Goal: Task Accomplishment & Management: Complete application form

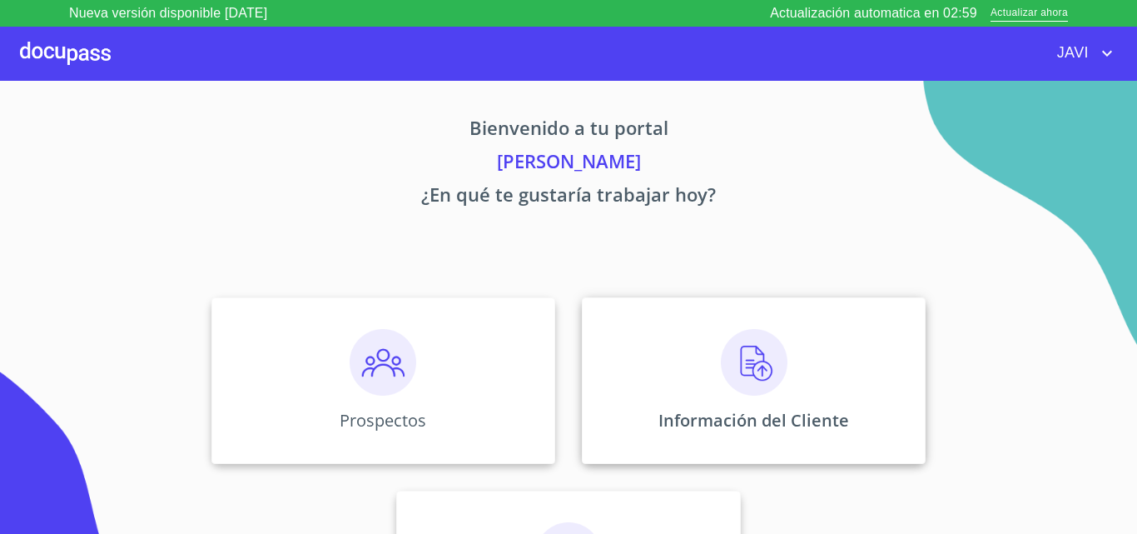
click at [755, 360] on img at bounding box center [754, 362] width 67 height 67
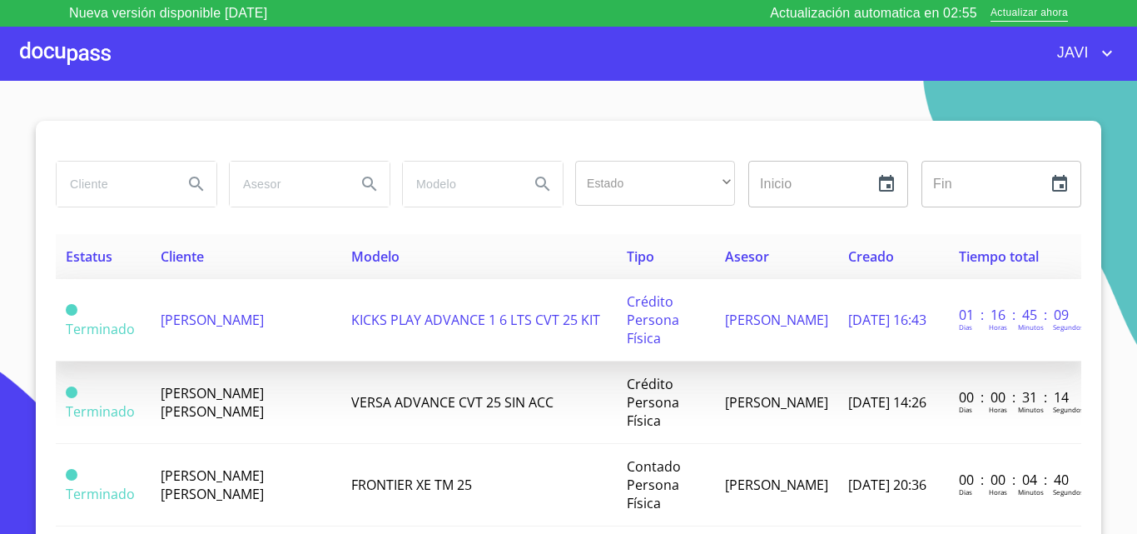
click at [250, 311] on span "[PERSON_NAME]" at bounding box center [212, 320] width 103 height 18
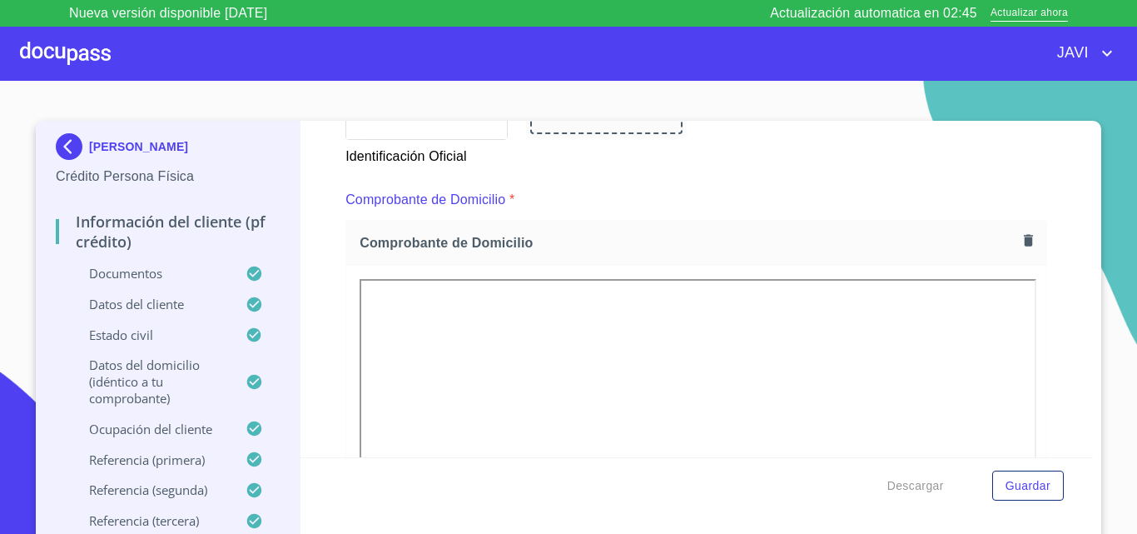
scroll to position [832, 0]
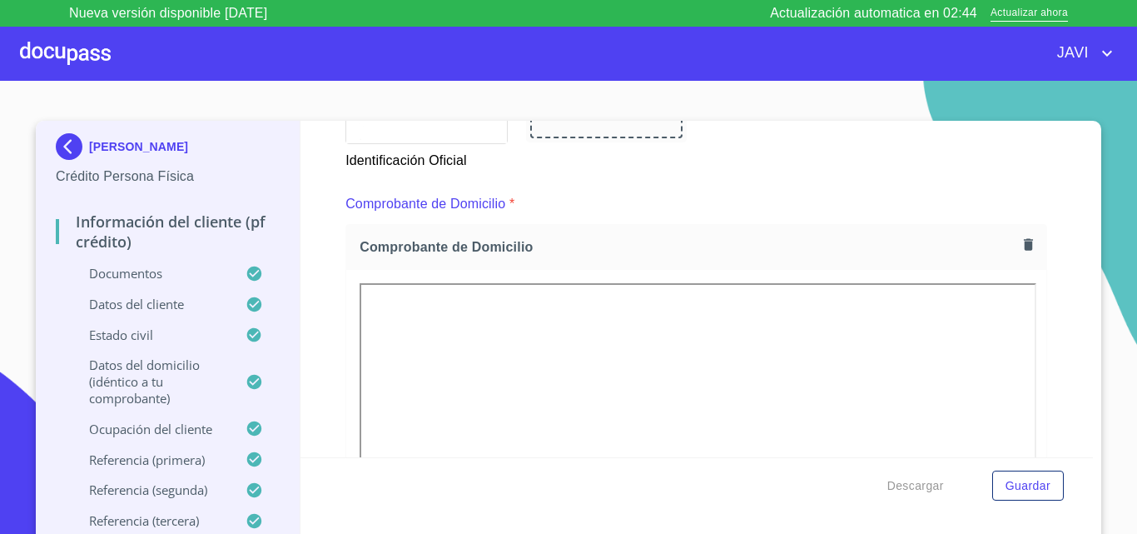
click at [1024, 245] on icon "button" at bounding box center [1028, 245] width 9 height 12
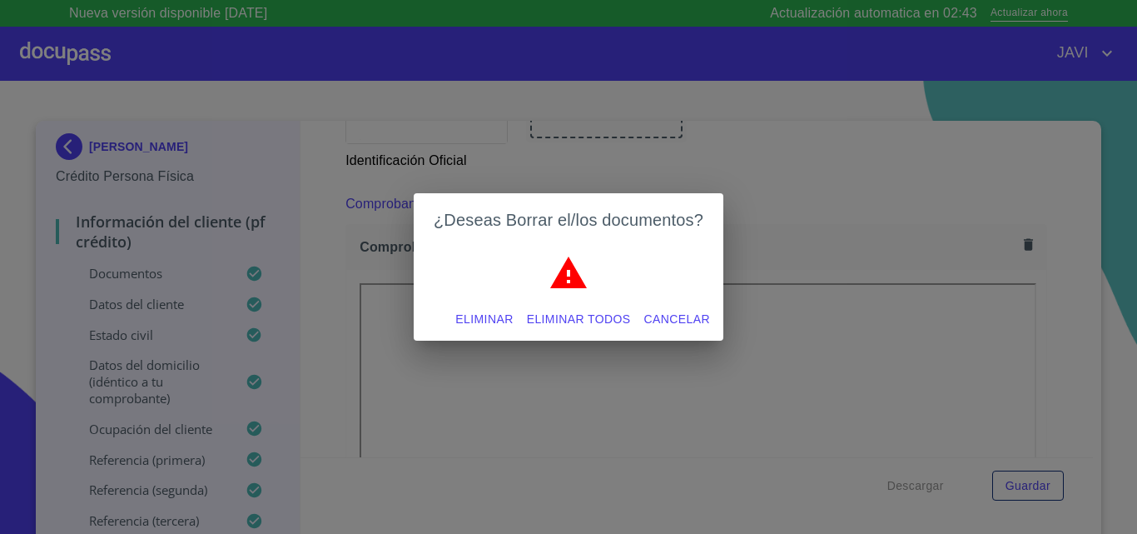
click at [579, 320] on span "Eliminar todos" at bounding box center [579, 319] width 104 height 21
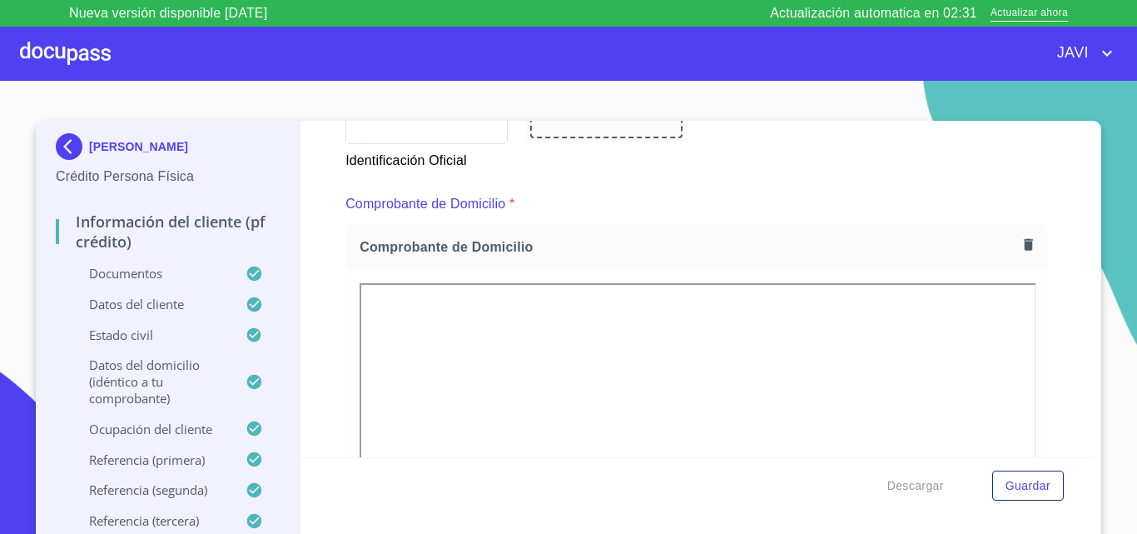
scroll to position [916, 0]
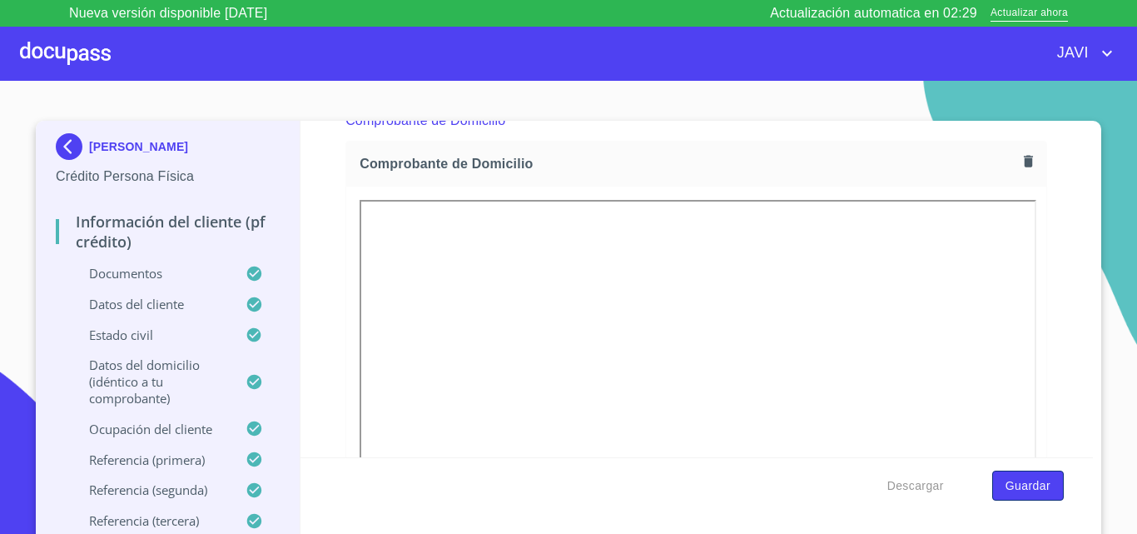
click at [1030, 485] on span "Guardar" at bounding box center [1028, 485] width 45 height 21
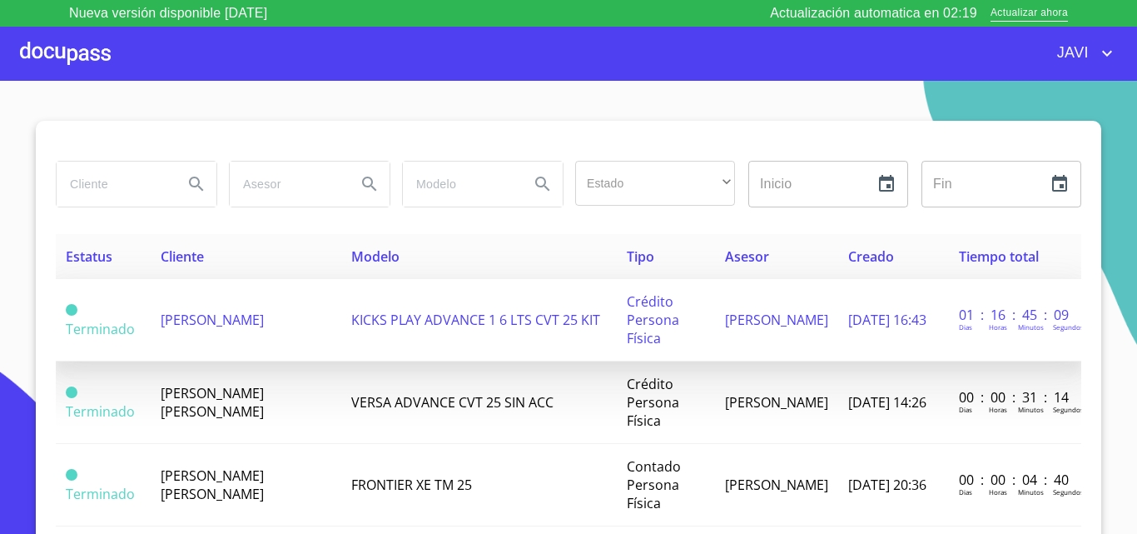
click at [448, 320] on span "KICKS PLAY ADVANCE 1 6 LTS CVT 25 KIT" at bounding box center [475, 320] width 249 height 18
